Goal: Browse casually: Explore the website without a specific task or goal

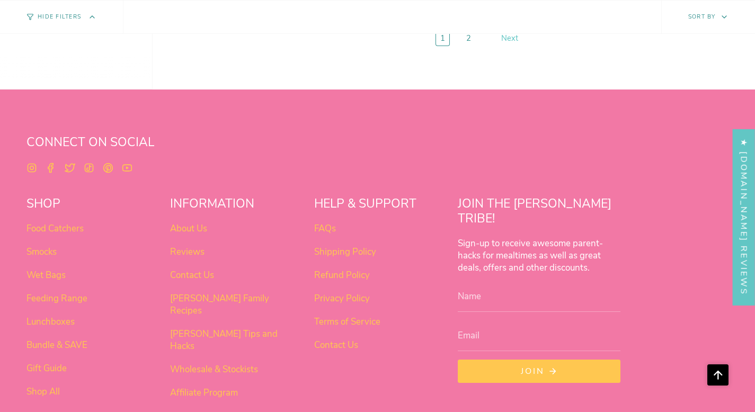
scroll to position [3959, 0]
